Goal: Check status: Check status

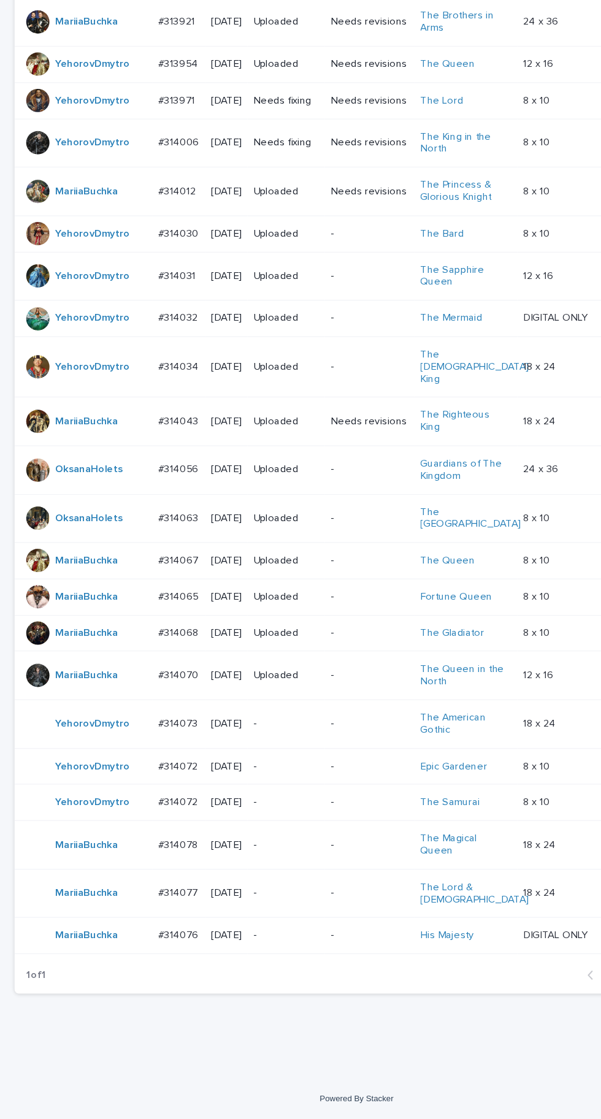
click at [179, 970] on p "[DATE]" at bounding box center [191, 964] width 26 height 10
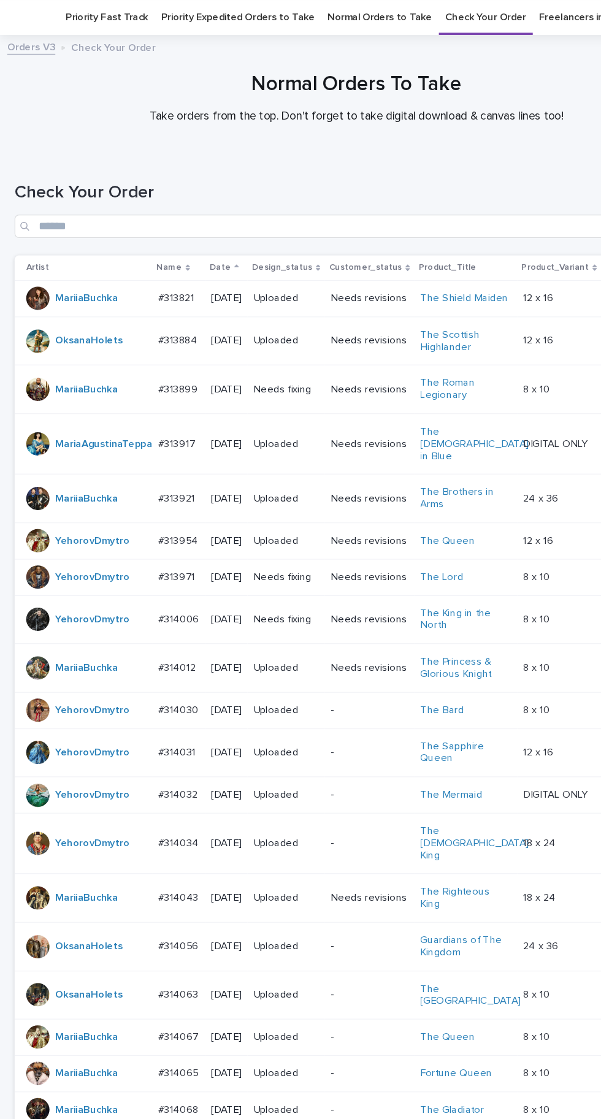
scroll to position [266, 0]
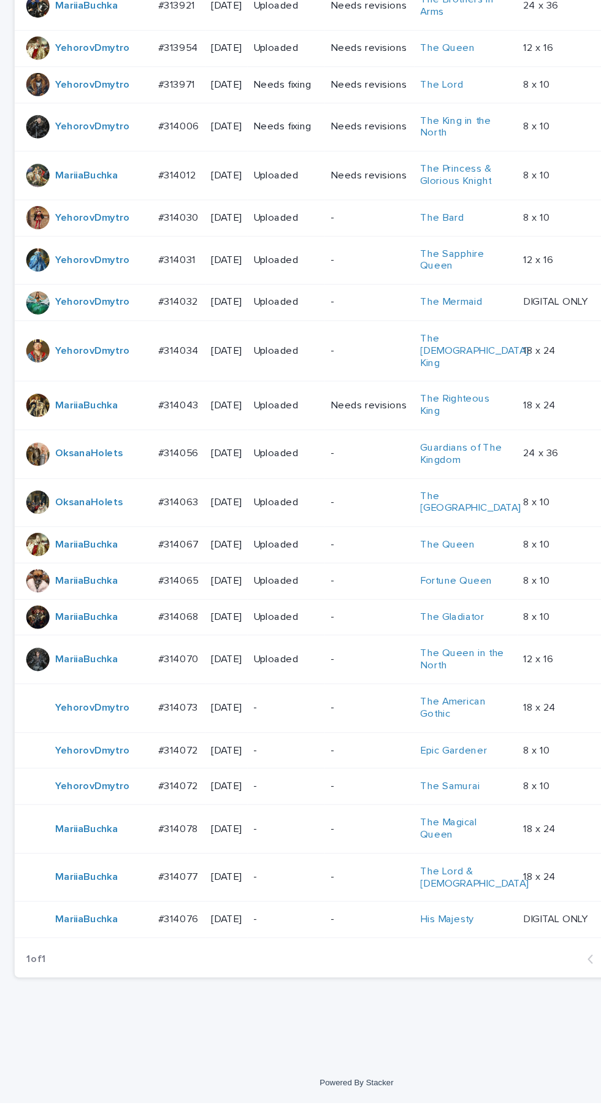
click at [151, 894] on p "#314078" at bounding box center [151, 887] width 36 height 13
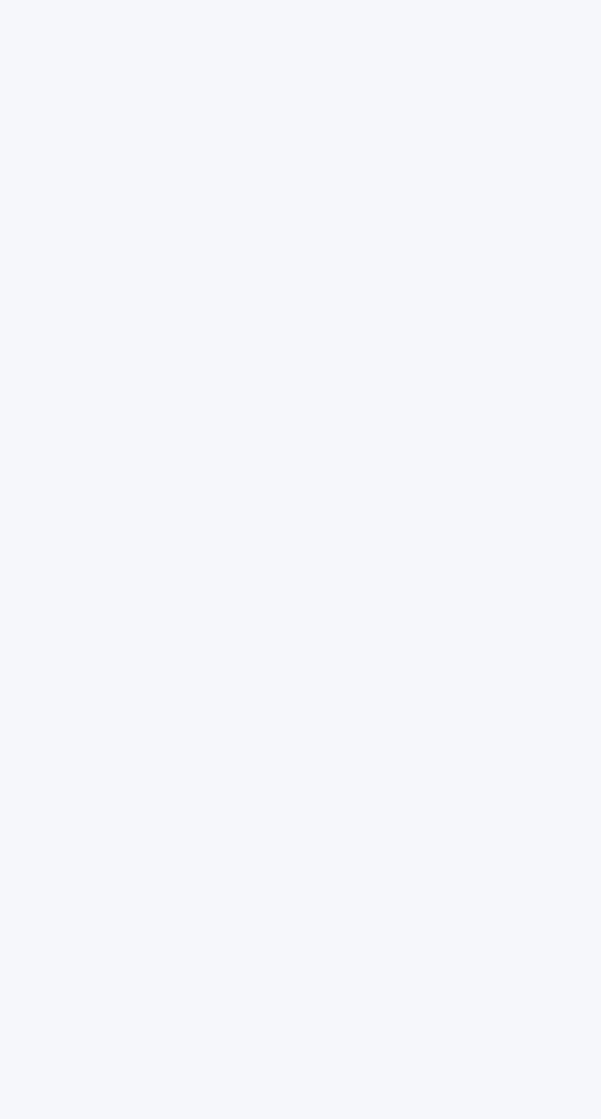
scroll to position [39, 0]
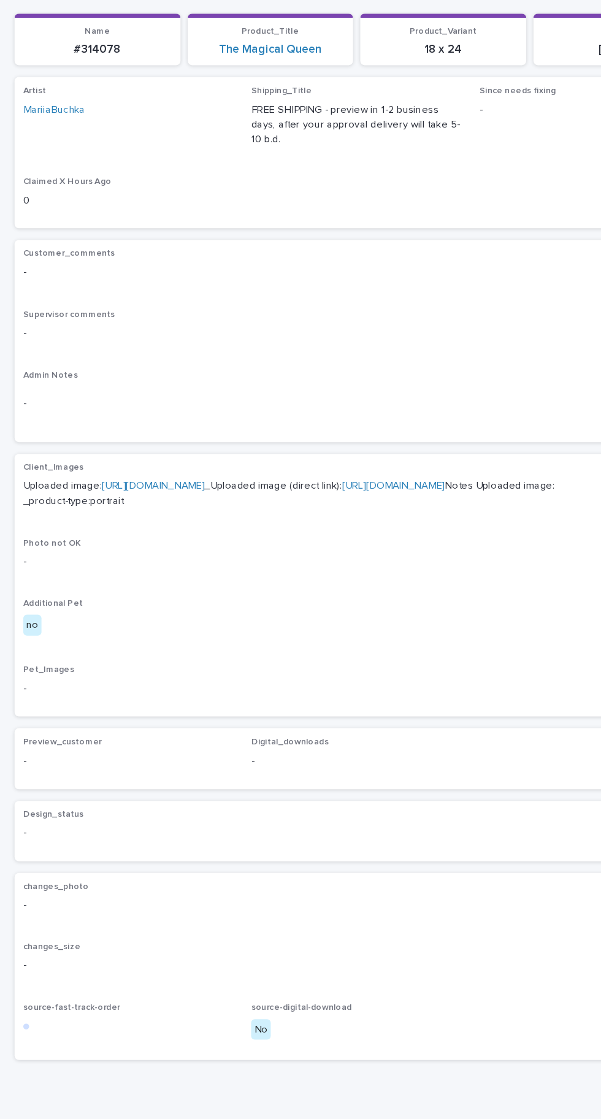
click at [172, 535] on link "https://cdn.shopify.com-uploadkit.app/s/files/1/0033/4807/0511/files/download.h…" at bounding box center [129, 539] width 86 height 9
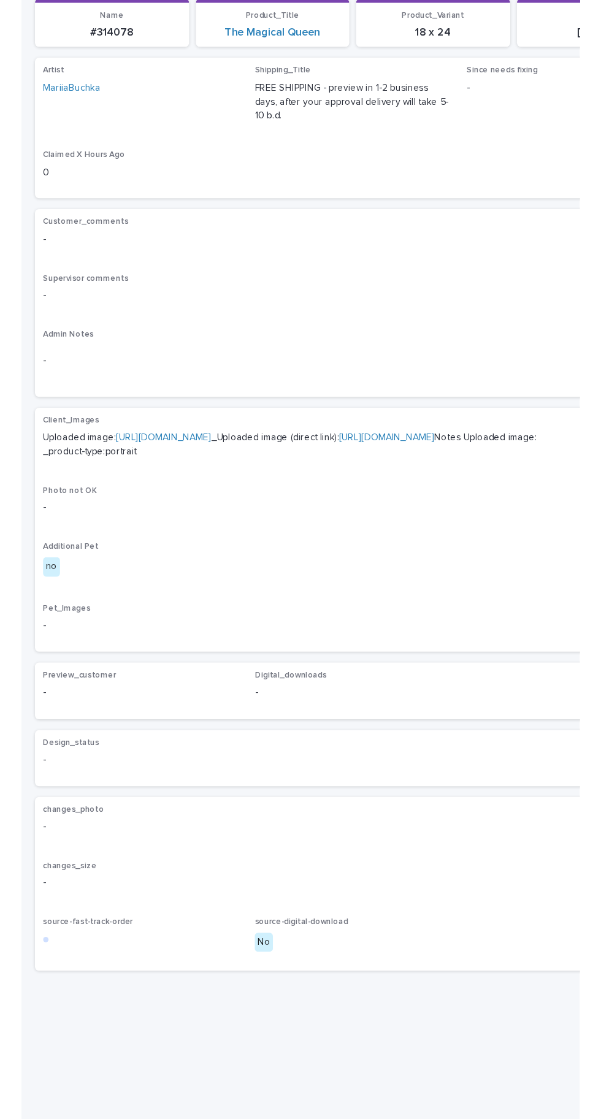
scroll to position [0, 0]
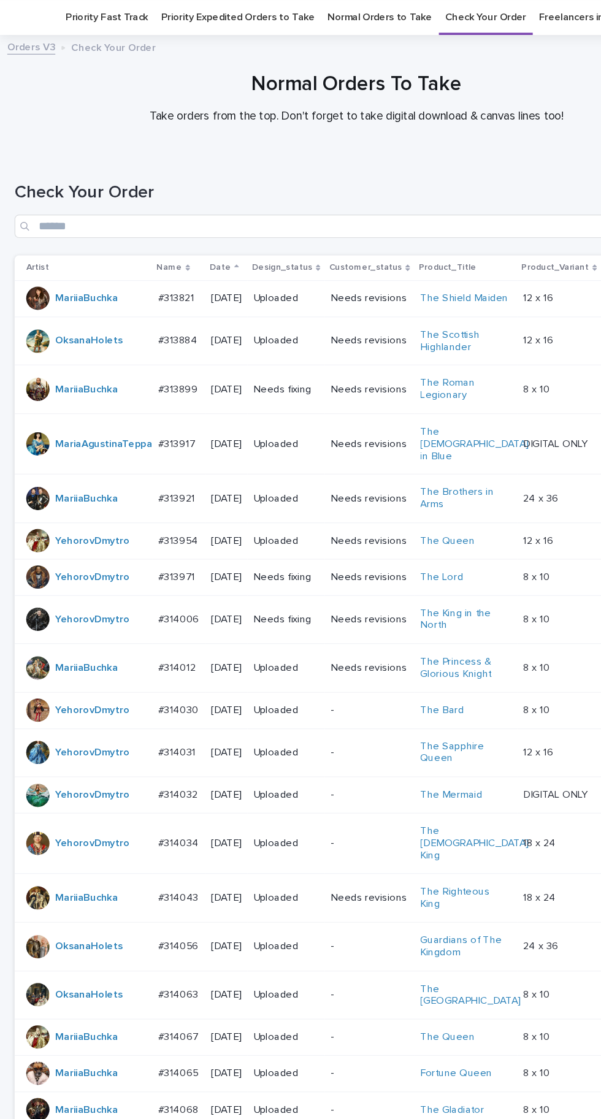
scroll to position [266, 0]
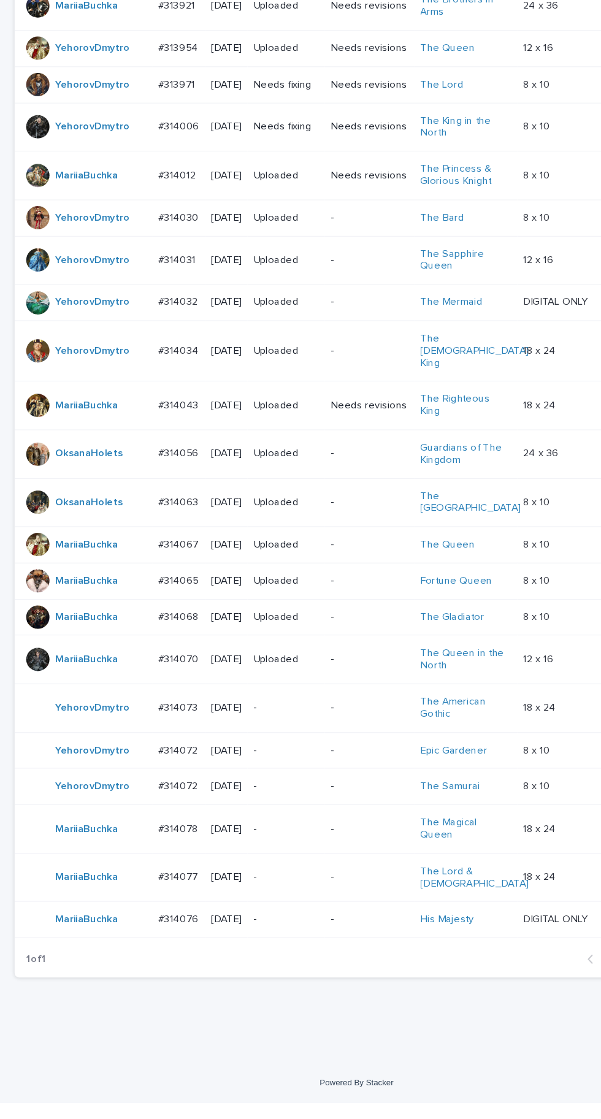
click at [161, 949] on td "#314077 #314077" at bounding box center [150, 928] width 45 height 41
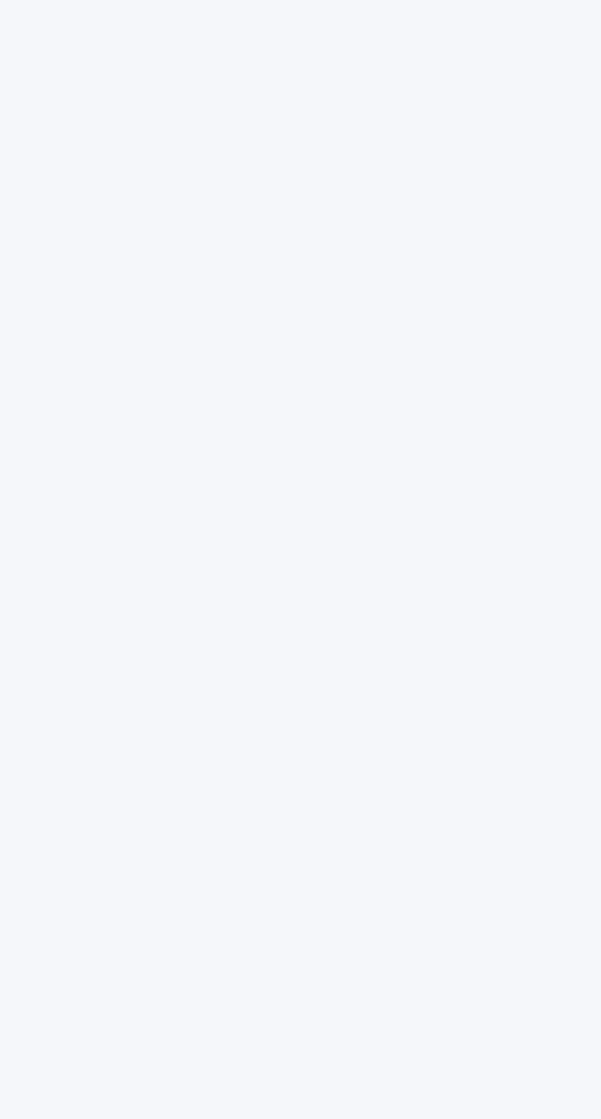
scroll to position [39, 0]
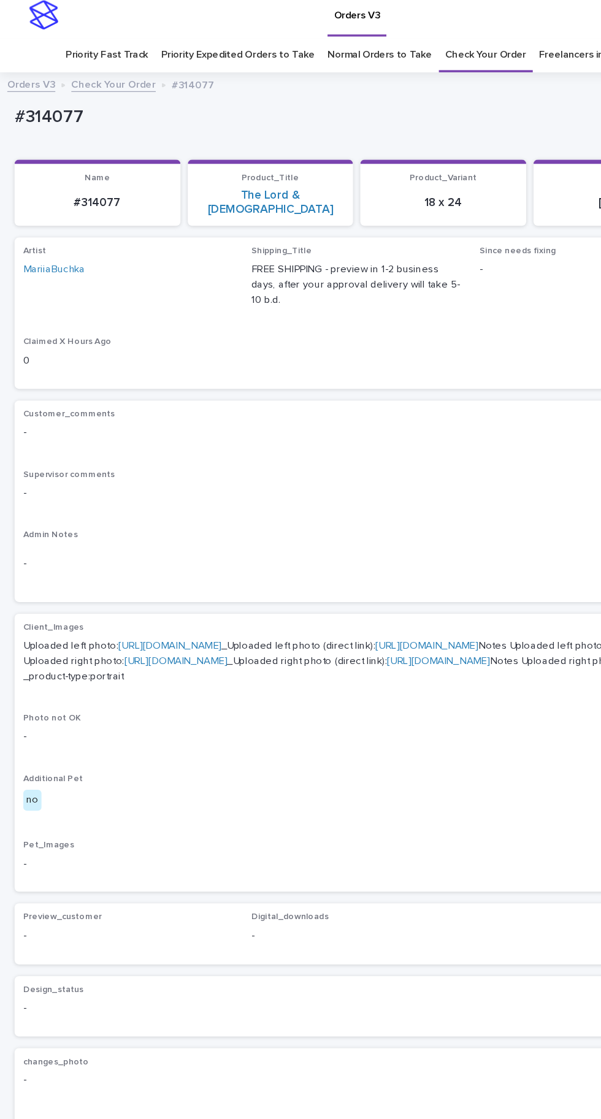
click at [186, 547] on link "https://cdn.shopify.com-uploadkit.app/s/files/1/0033/4807/0511/files/download.h…" at bounding box center [143, 551] width 86 height 9
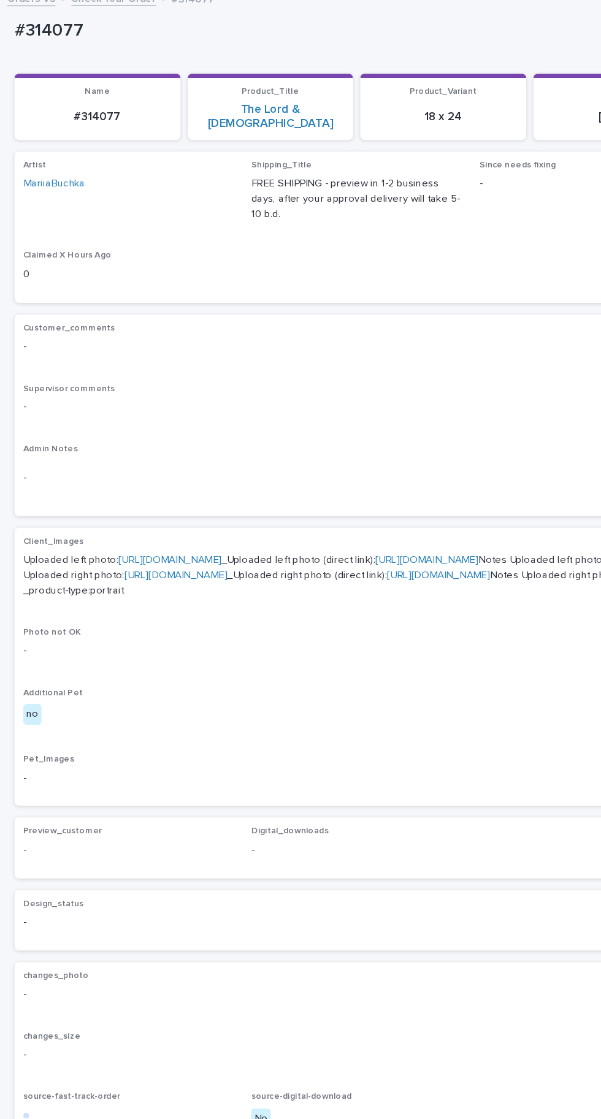
click at [191, 564] on link "https://cdn.shopify.com-uploadkit.app/s/files/1/0033/4807/0511/files/download.h…" at bounding box center [148, 564] width 86 height 9
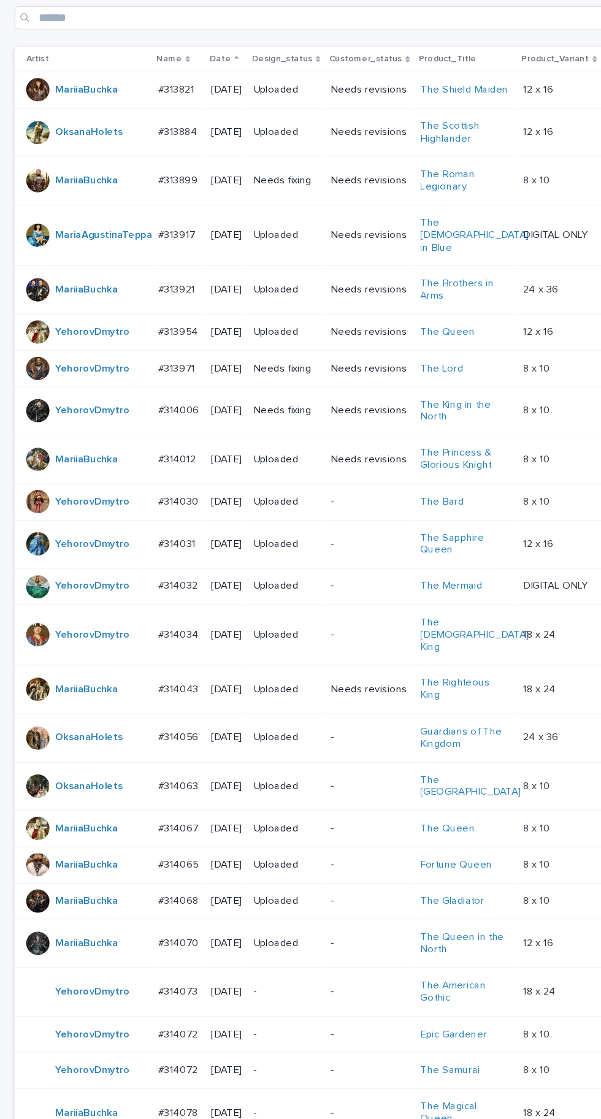
scroll to position [266, 0]
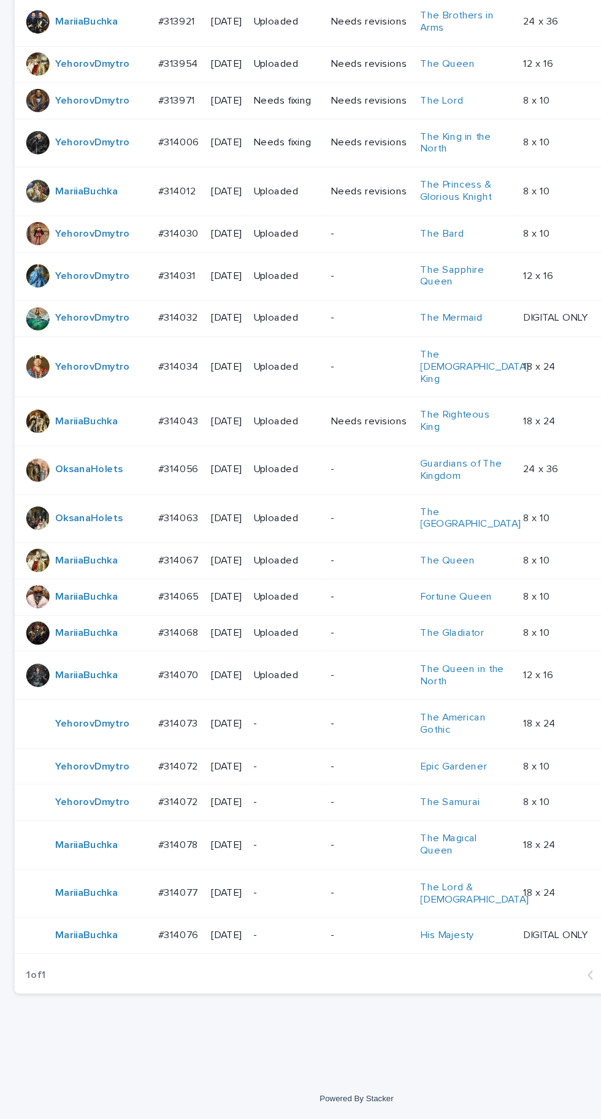
click at [164, 949] on td "#314077 #314077" at bounding box center [150, 928] width 45 height 41
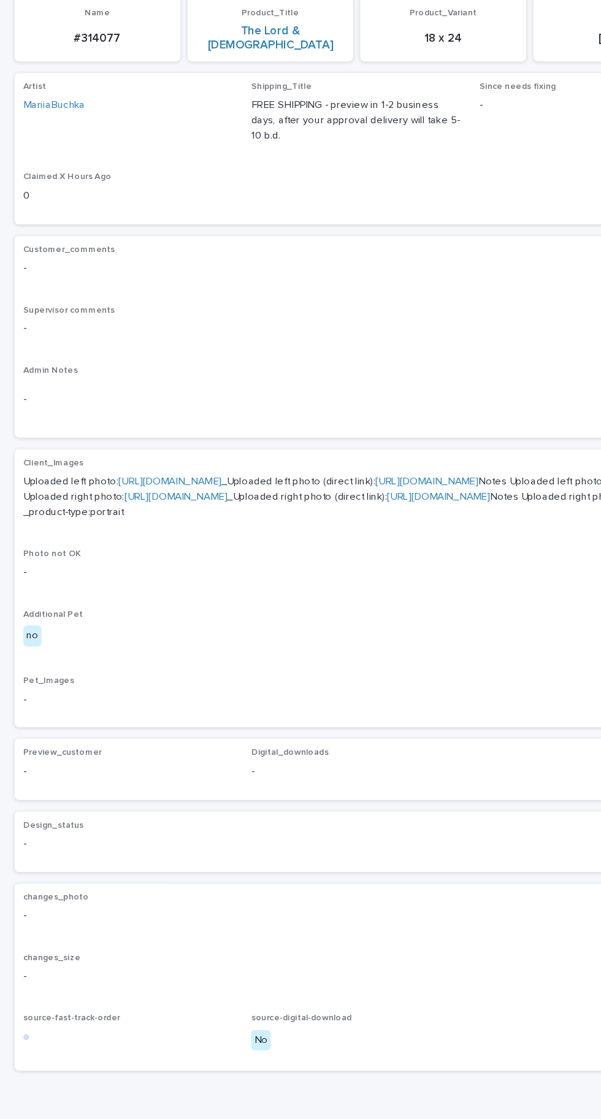
scroll to position [39, 0]
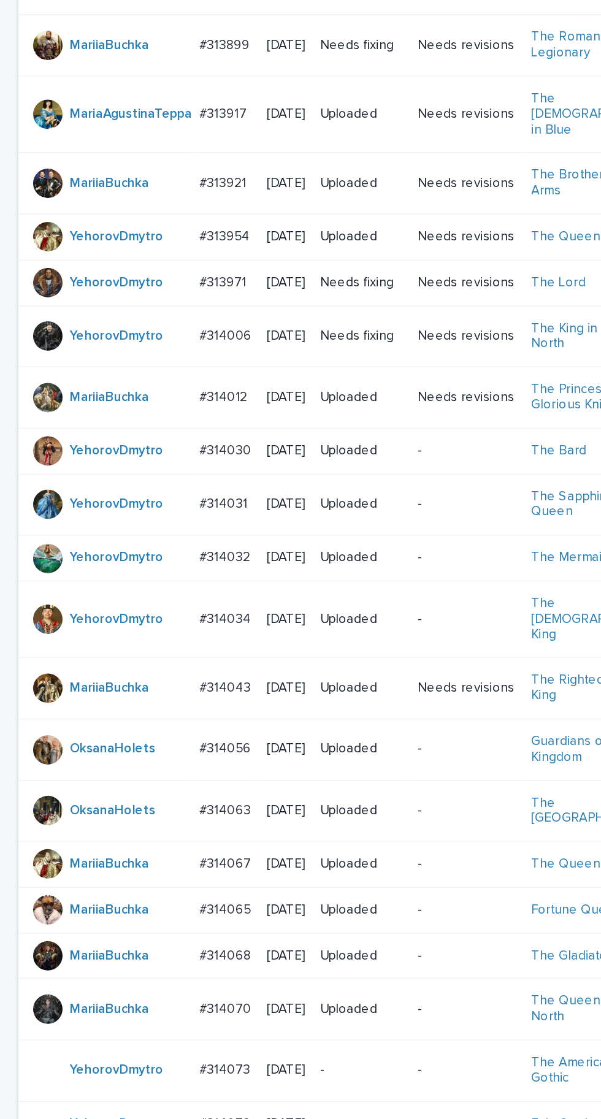
scroll to position [347, 0]
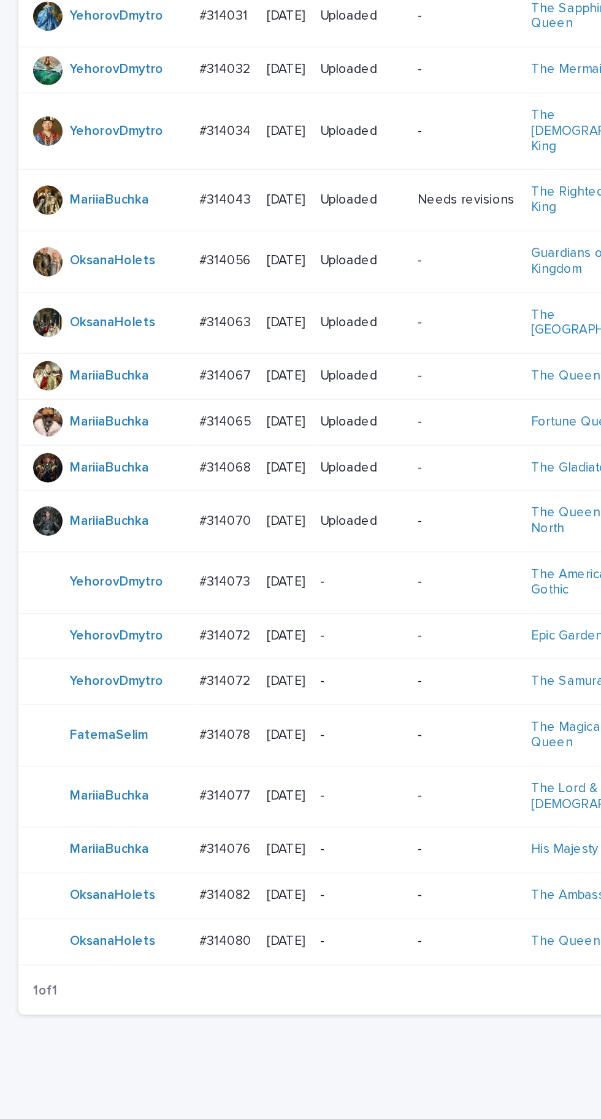
click at [159, 939] on p "#314082" at bounding box center [151, 932] width 36 height 13
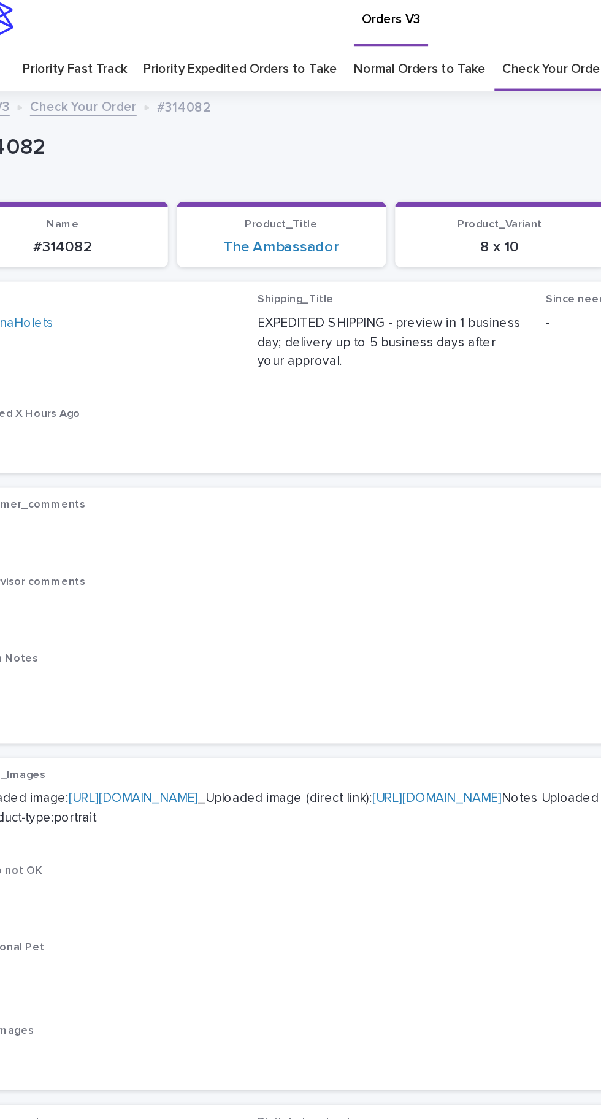
click at [172, 535] on link "[URL][DOMAIN_NAME]" at bounding box center [129, 539] width 86 height 9
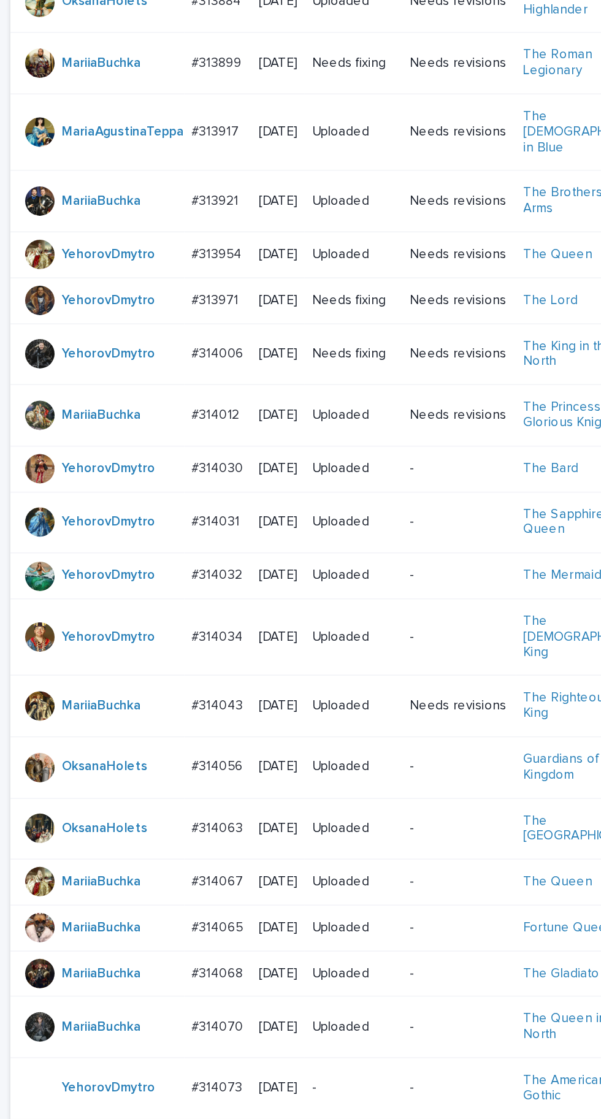
scroll to position [347, 0]
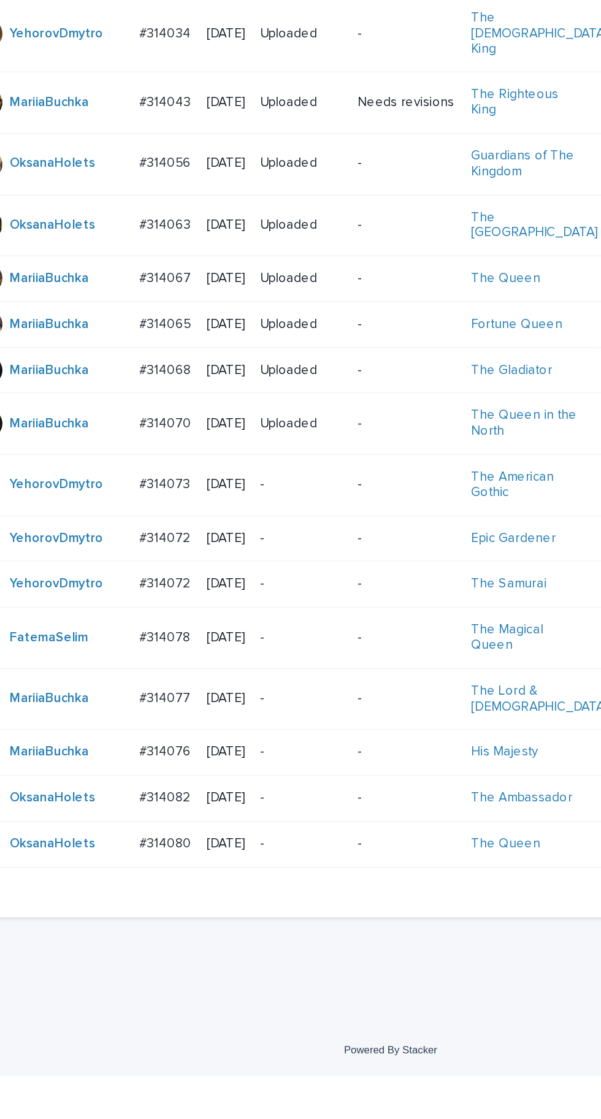
click at [159, 980] on td "#314080 #314080" at bounding box center [150, 964] width 45 height 31
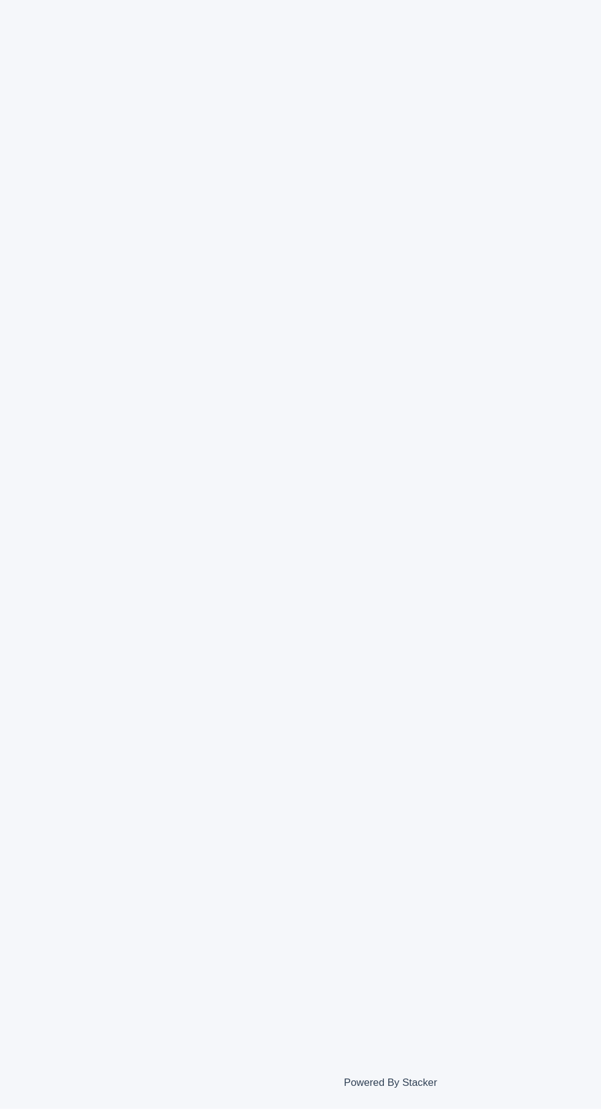
scroll to position [39, 0]
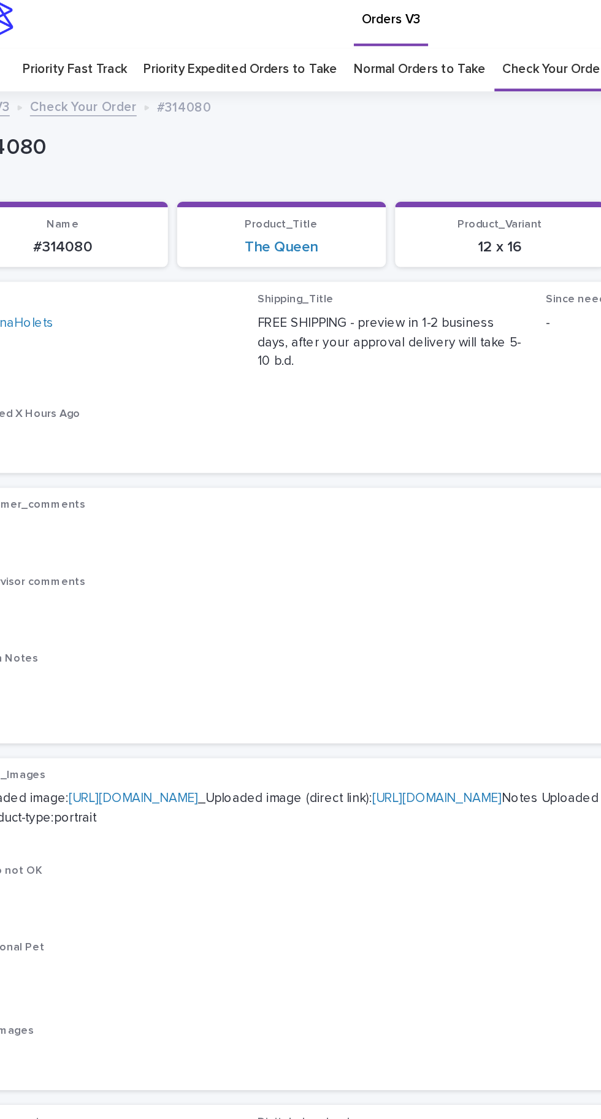
click at [159, 535] on link "[URL][DOMAIN_NAME]" at bounding box center [129, 539] width 86 height 9
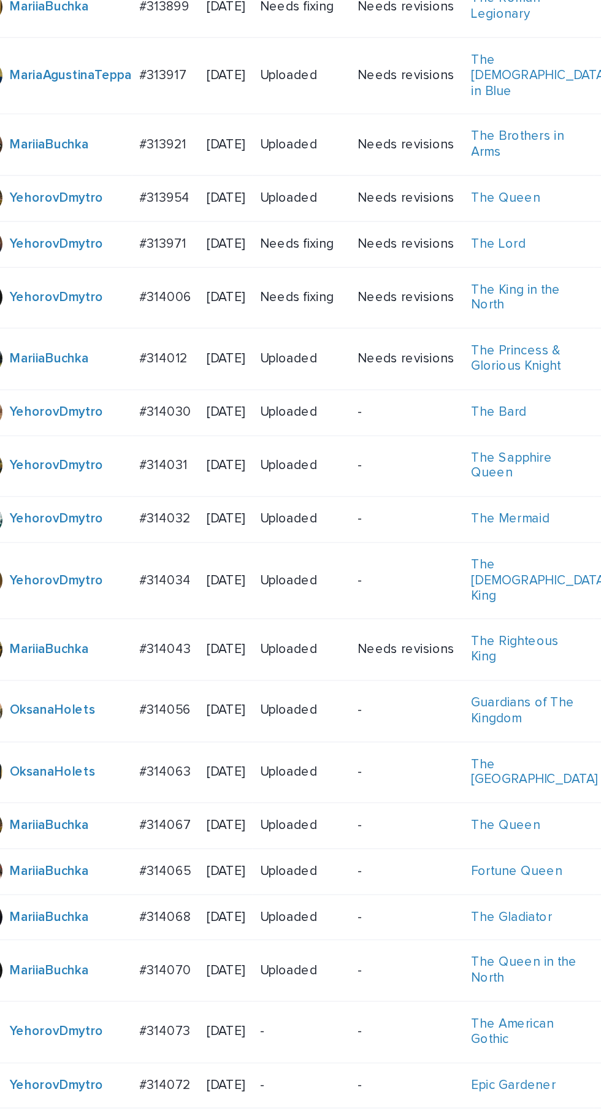
scroll to position [347, 0]
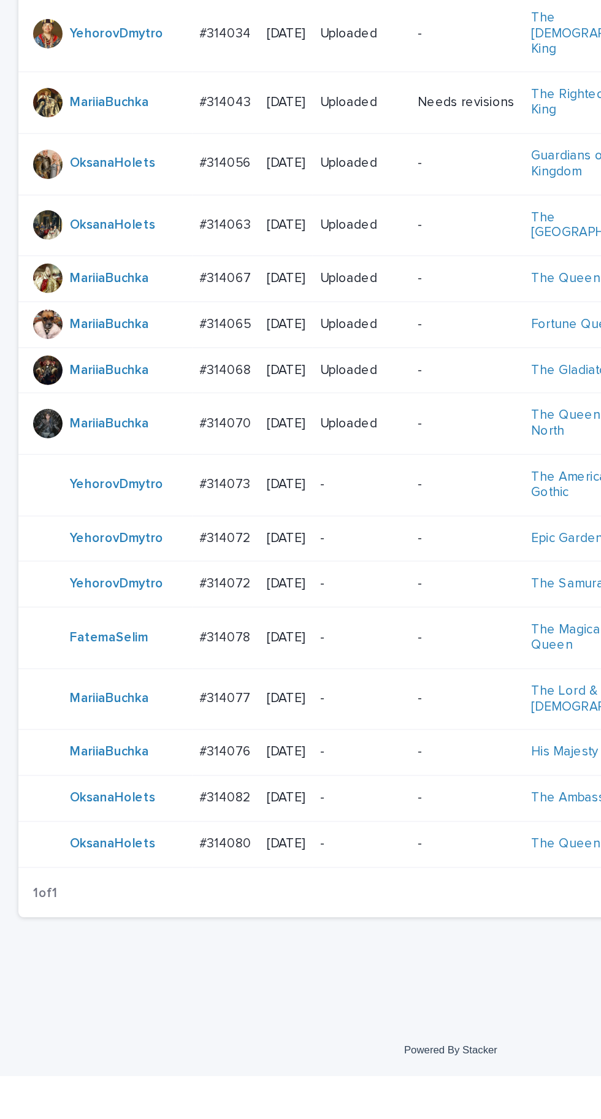
click at [162, 939] on p "#314082" at bounding box center [151, 932] width 36 height 13
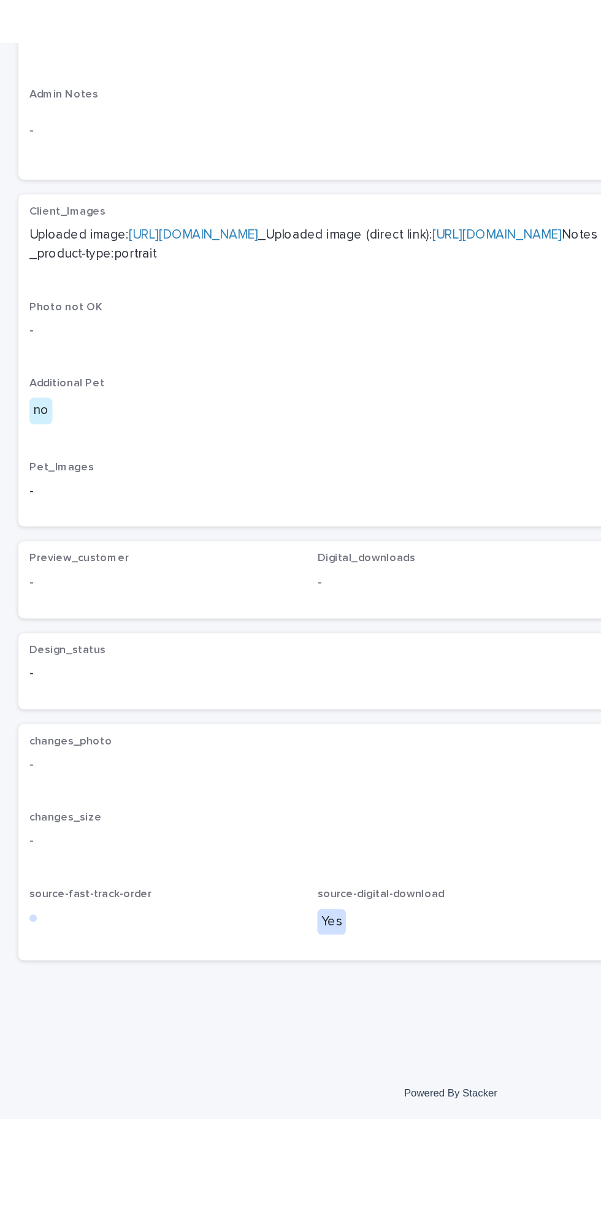
scroll to position [1, 0]
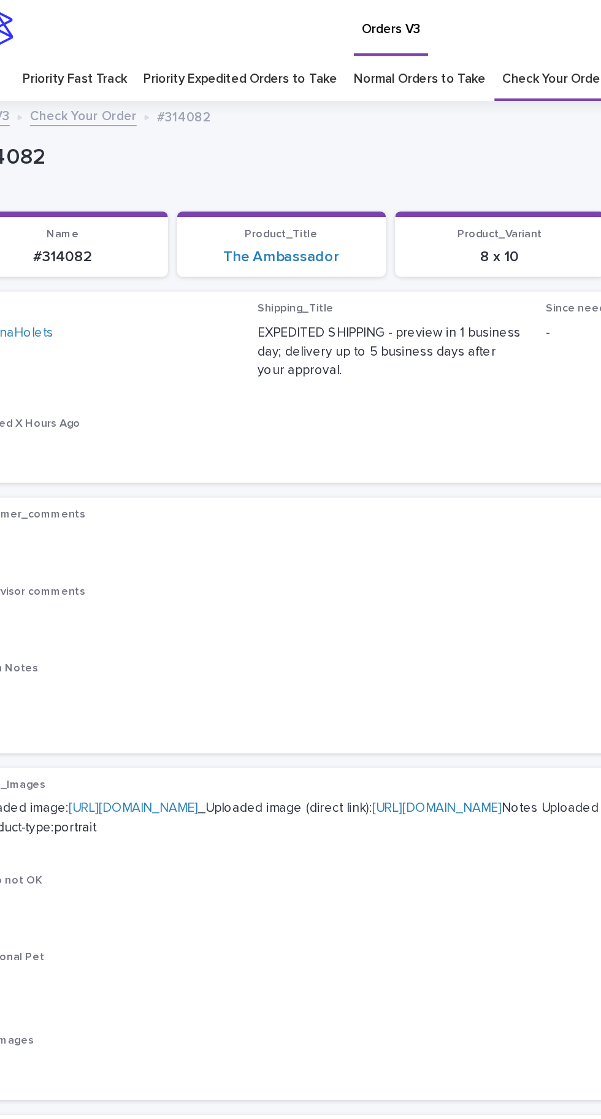
click at [288, 543] on link "[URL][DOMAIN_NAME]" at bounding box center [331, 539] width 86 height 9
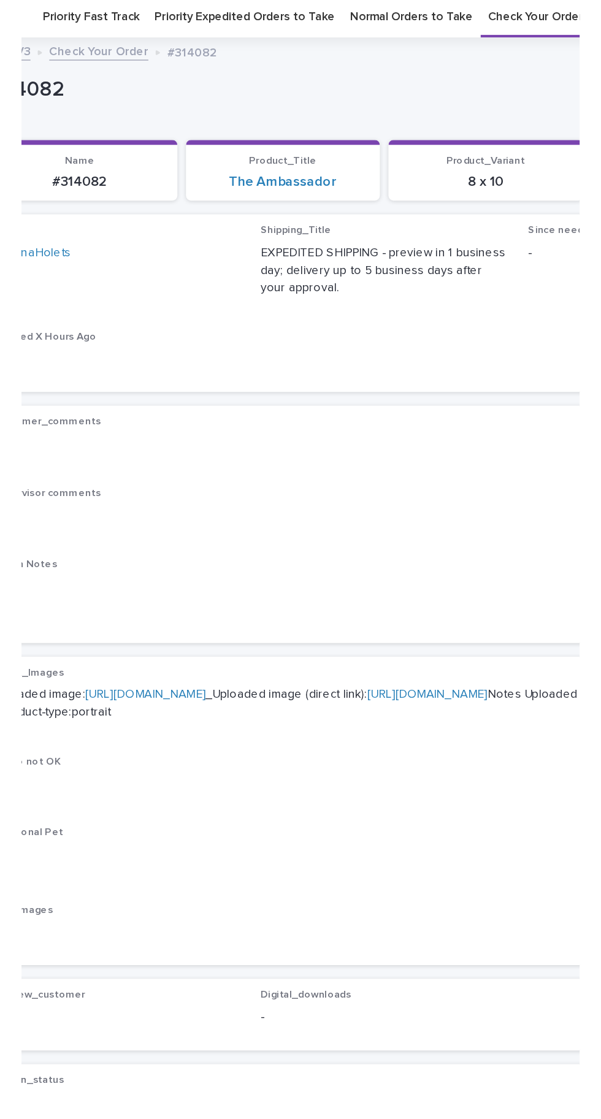
scroll to position [0, 0]
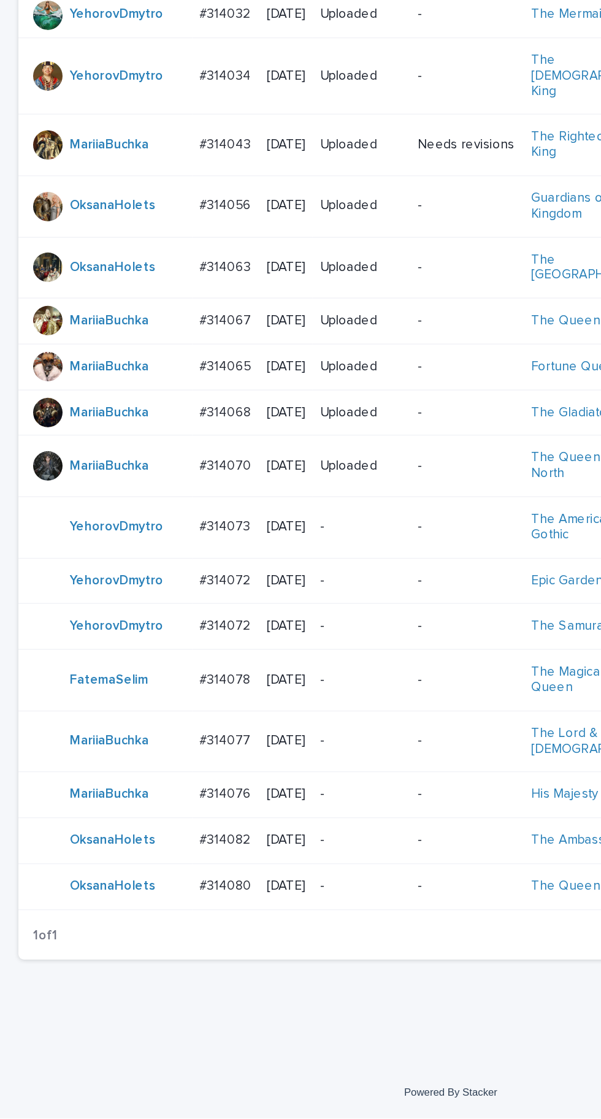
click at [161, 975] on div "#314080 #314080" at bounding box center [150, 964] width 35 height 20
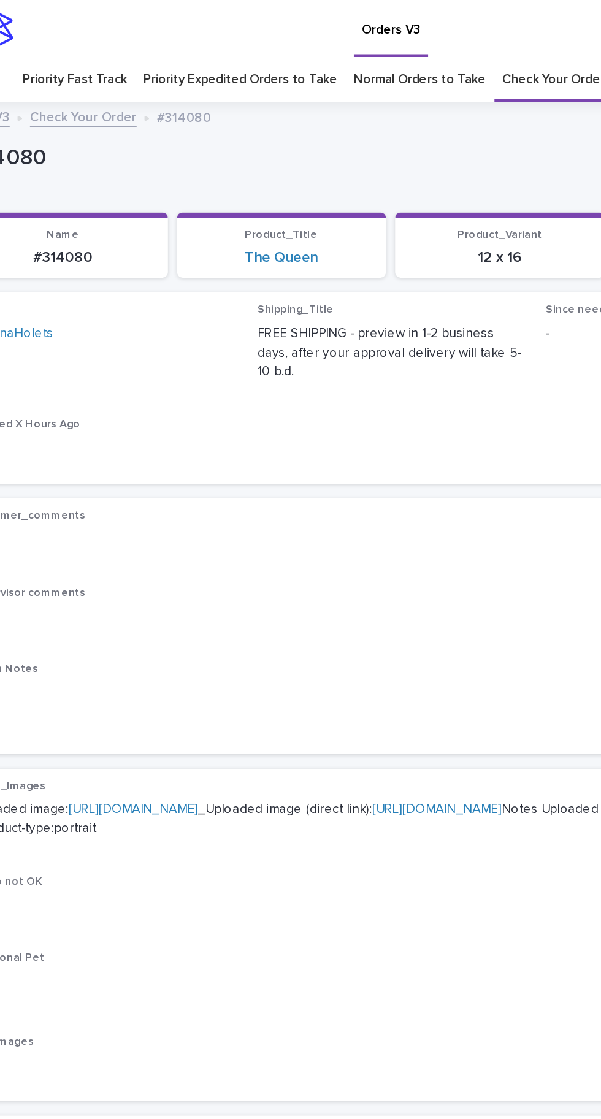
click at [172, 535] on link "[URL][DOMAIN_NAME]" at bounding box center [129, 539] width 86 height 9
